Goal: Information Seeking & Learning: Learn about a topic

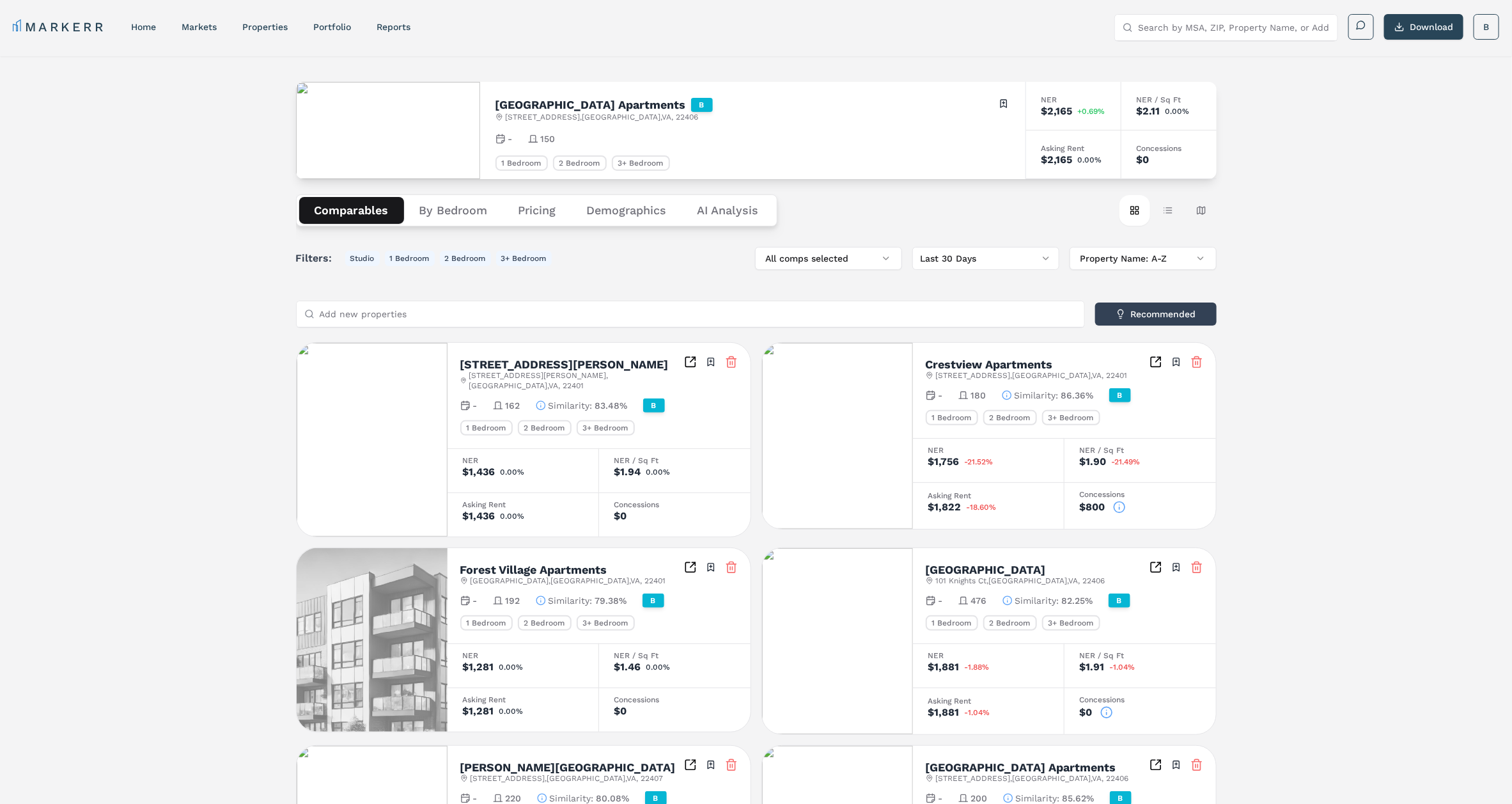
click at [1238, 20] on input "Search by MSA, ZIP, Property Name, or Address" at bounding box center [1234, 28] width 192 height 26
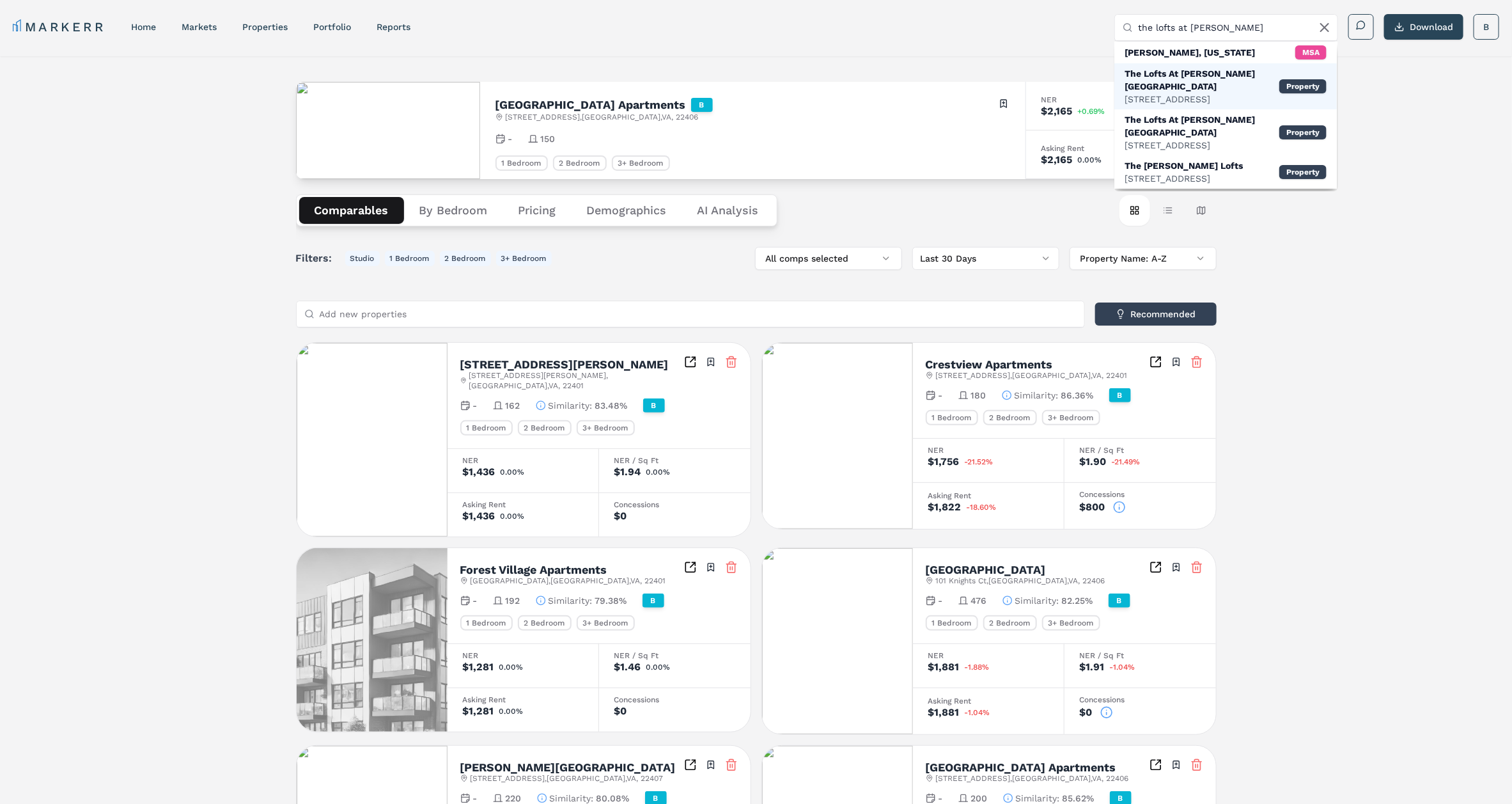
click at [1182, 65] on div "The Lofts At [PERSON_NAME][GEOGRAPHIC_DATA] [STREET_ADDRESS] Property" at bounding box center [1226, 86] width 222 height 46
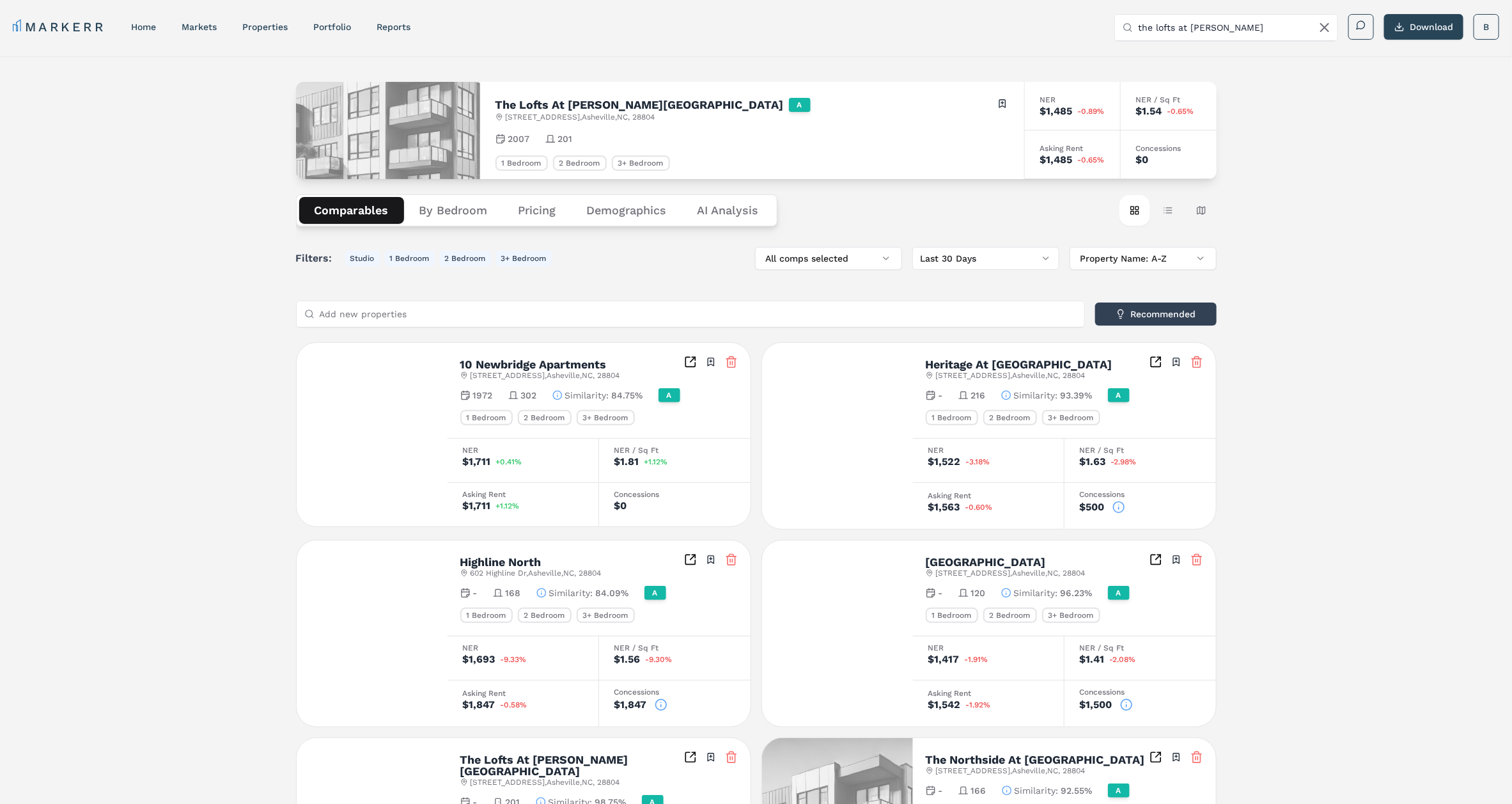
click at [216, 216] on div "The Lofts At [PERSON_NAME][GEOGRAPHIC_DATA] A [STREET_ADDRESS] Toggle portfolio…" at bounding box center [756, 705] width 1512 height 1297
click at [183, 307] on div "The Lofts At [PERSON_NAME][GEOGRAPHIC_DATA] A [STREET_ADDRESS] Toggle portfolio…" at bounding box center [756, 705] width 1512 height 1297
click at [1179, 29] on input "the lofts at [PERSON_NAME]" at bounding box center [1234, 28] width 192 height 26
click at [1239, 30] on input "the lofts at [PERSON_NAME]" at bounding box center [1234, 28] width 192 height 26
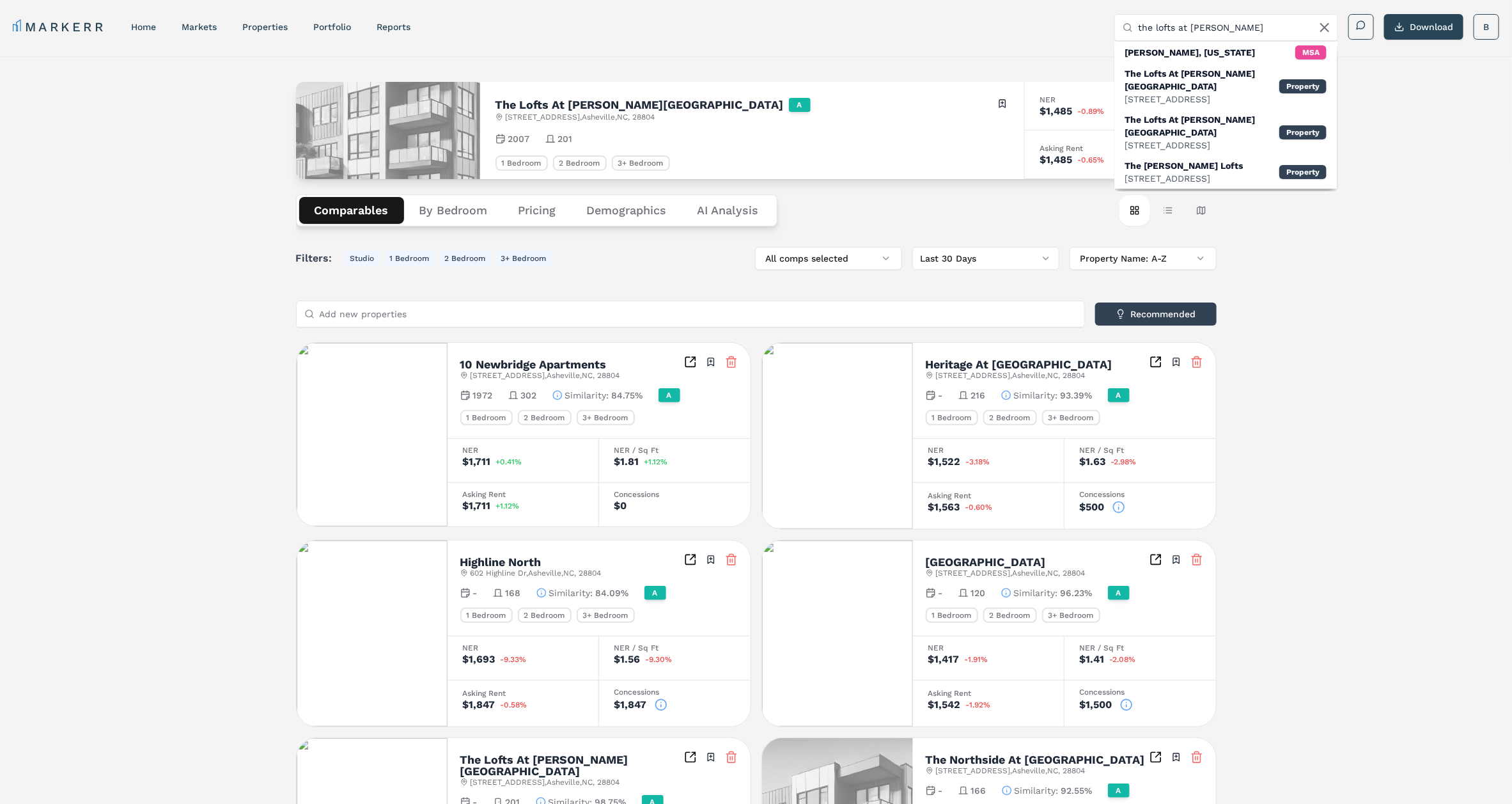
type input "the lofts at [PERSON_NAME]"
click at [1182, 113] on div "The Lofts At [PERSON_NAME][GEOGRAPHIC_DATA]" at bounding box center [1201, 126] width 154 height 26
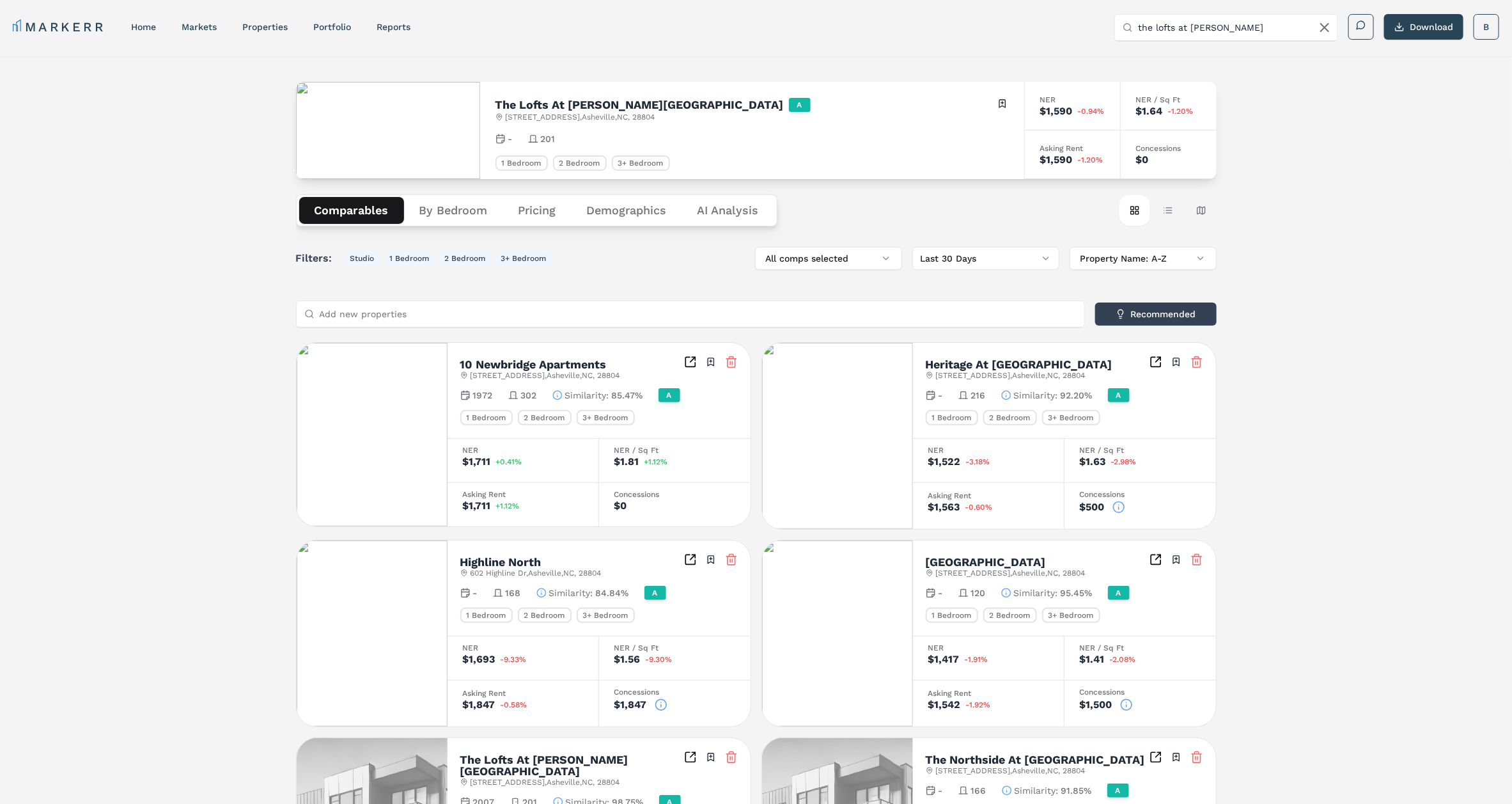
click at [204, 387] on div "The Lofts At [PERSON_NAME][GEOGRAPHIC_DATA] A [STREET_ADDRESS] Toggle portfolio…" at bounding box center [756, 705] width 1512 height 1297
click at [174, 311] on div "The Lofts At [PERSON_NAME][GEOGRAPHIC_DATA] A [STREET_ADDRESS] Toggle portfolio…" at bounding box center [756, 705] width 1512 height 1297
click at [601, 210] on button "Demographics" at bounding box center [626, 209] width 111 height 27
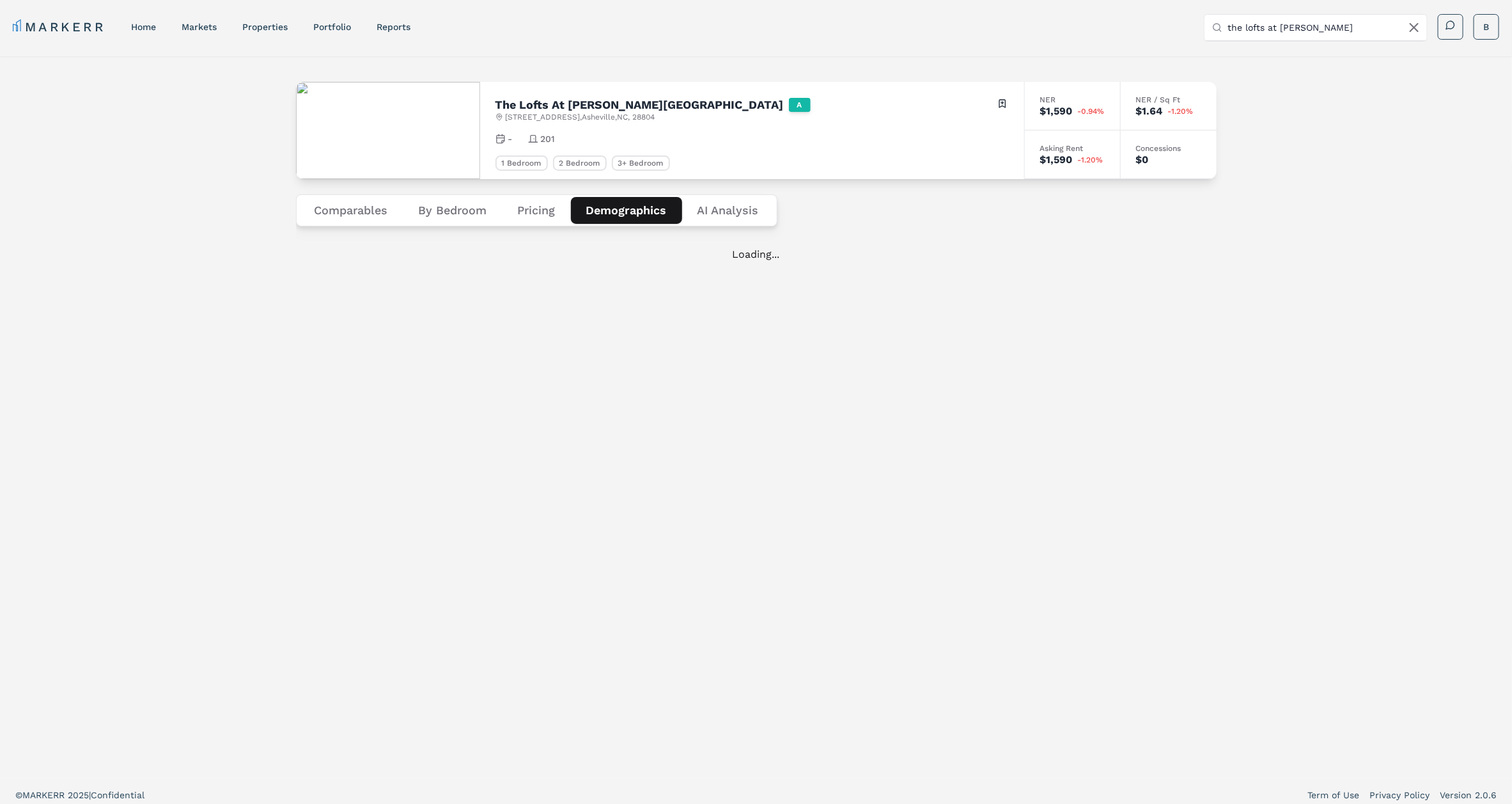
click at [164, 306] on div "The Lofts At [PERSON_NAME][GEOGRAPHIC_DATA] A [STREET_ADDRESS] Toggle portfolio…" at bounding box center [756, 417] width 1512 height 721
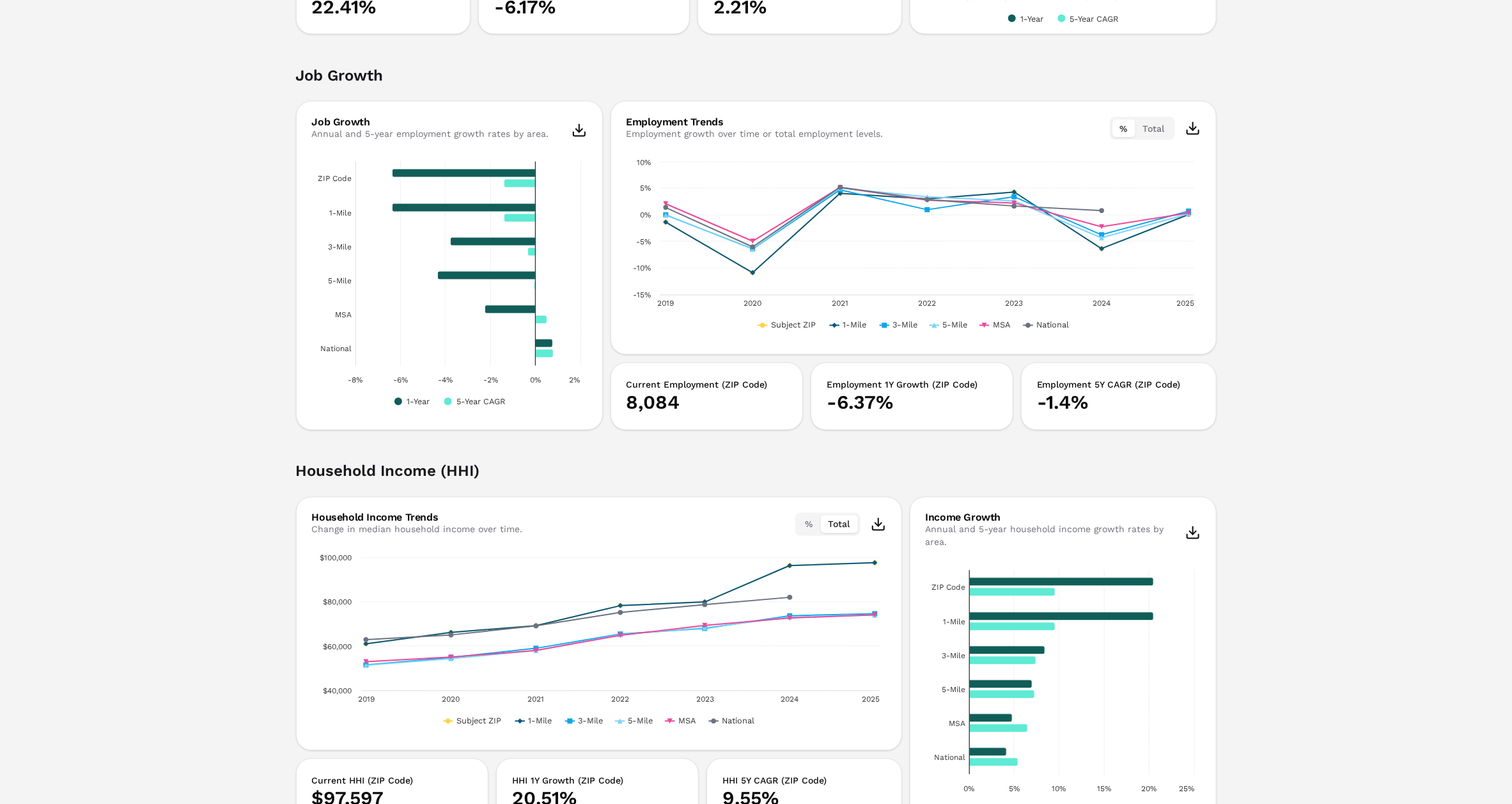
scroll to position [1341, 0]
click at [196, 431] on div "The Lofts At [PERSON_NAME][GEOGRAPHIC_DATA] A [STREET_ADDRESS] Toggle portfolio…" at bounding box center [756, 174] width 1512 height 2917
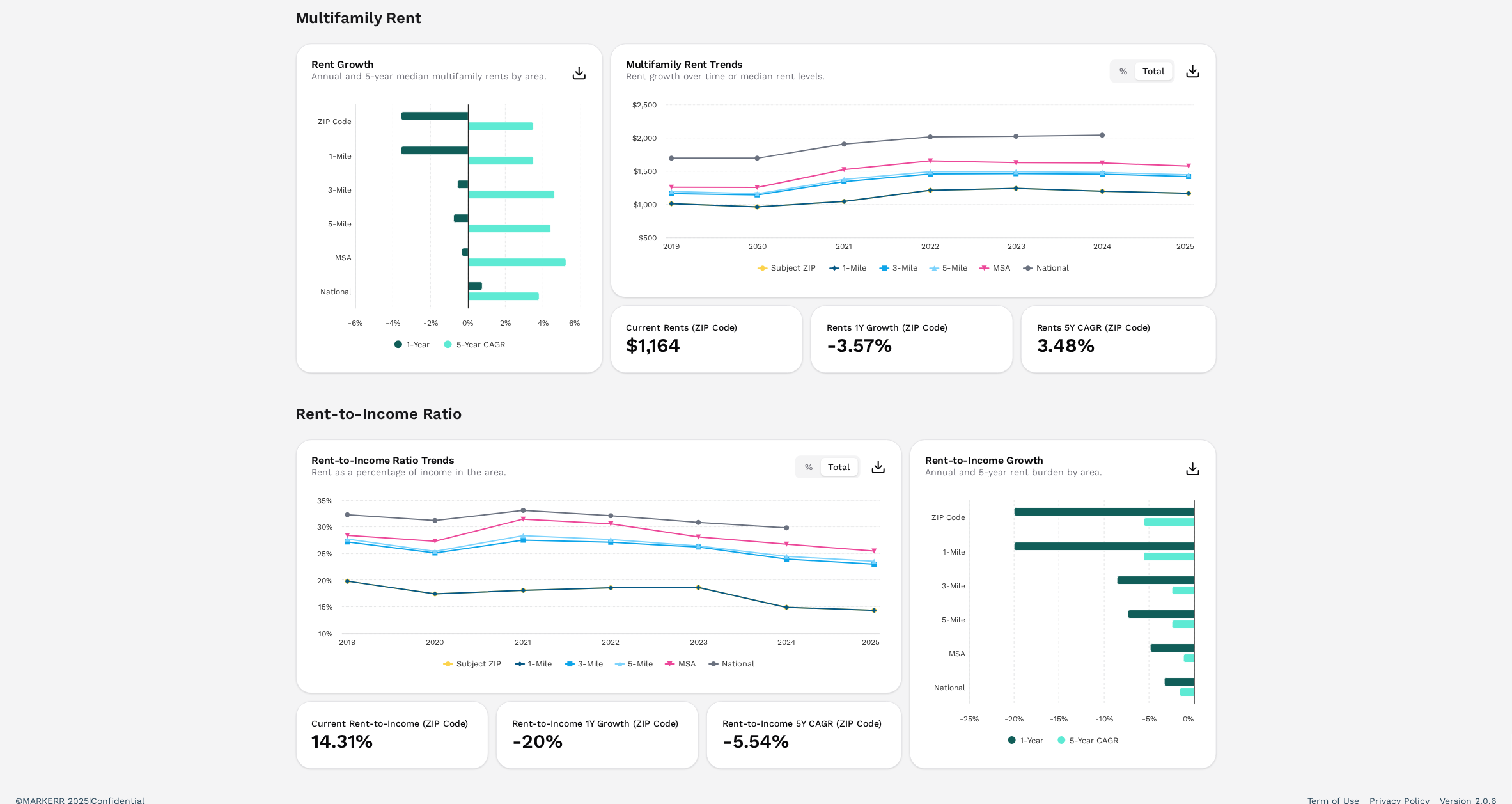
scroll to position [2204, 0]
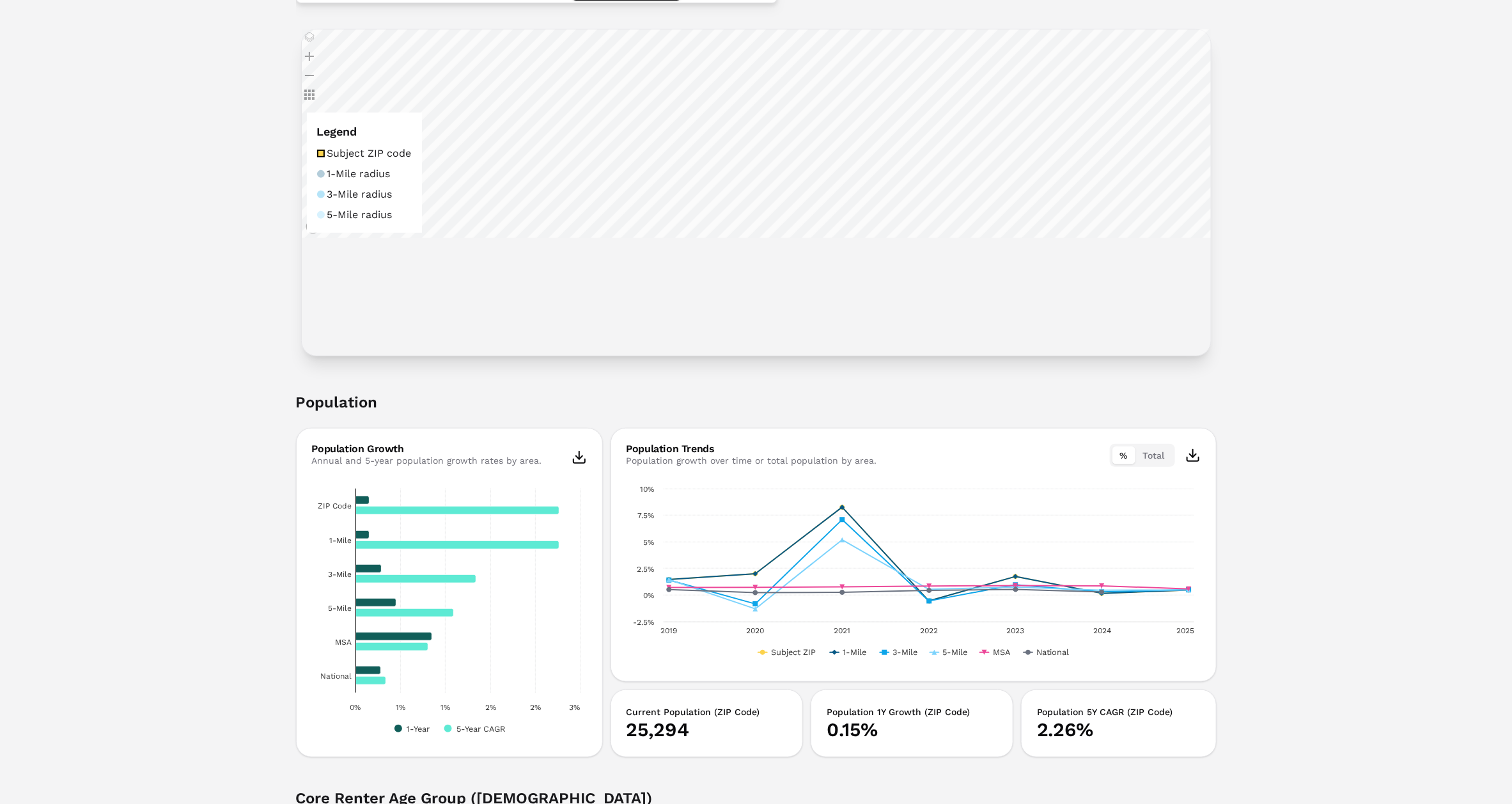
scroll to position [0, 0]
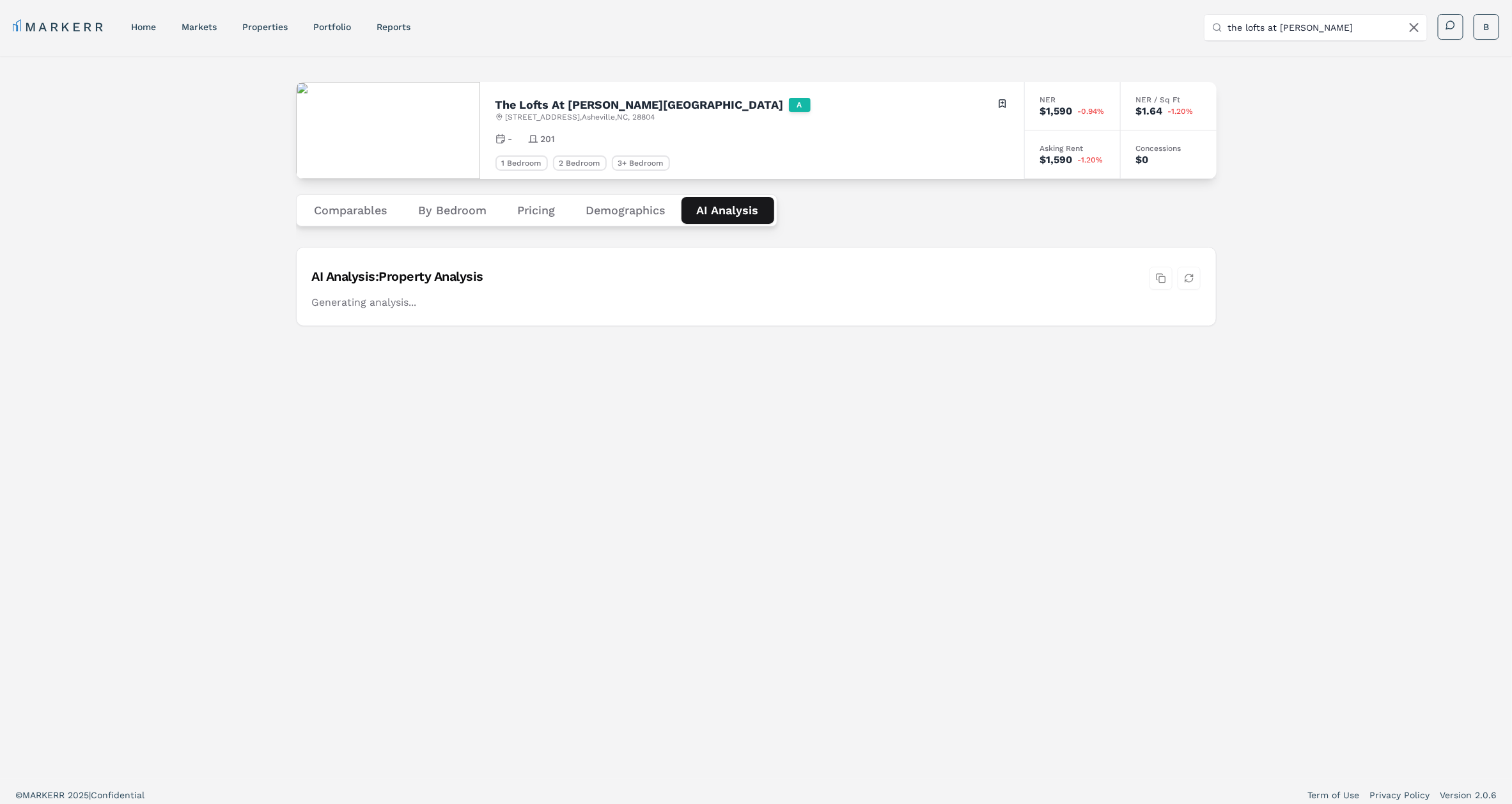
click at [720, 213] on Analysis "AI Analysis" at bounding box center [727, 209] width 92 height 27
